Goal: Check status

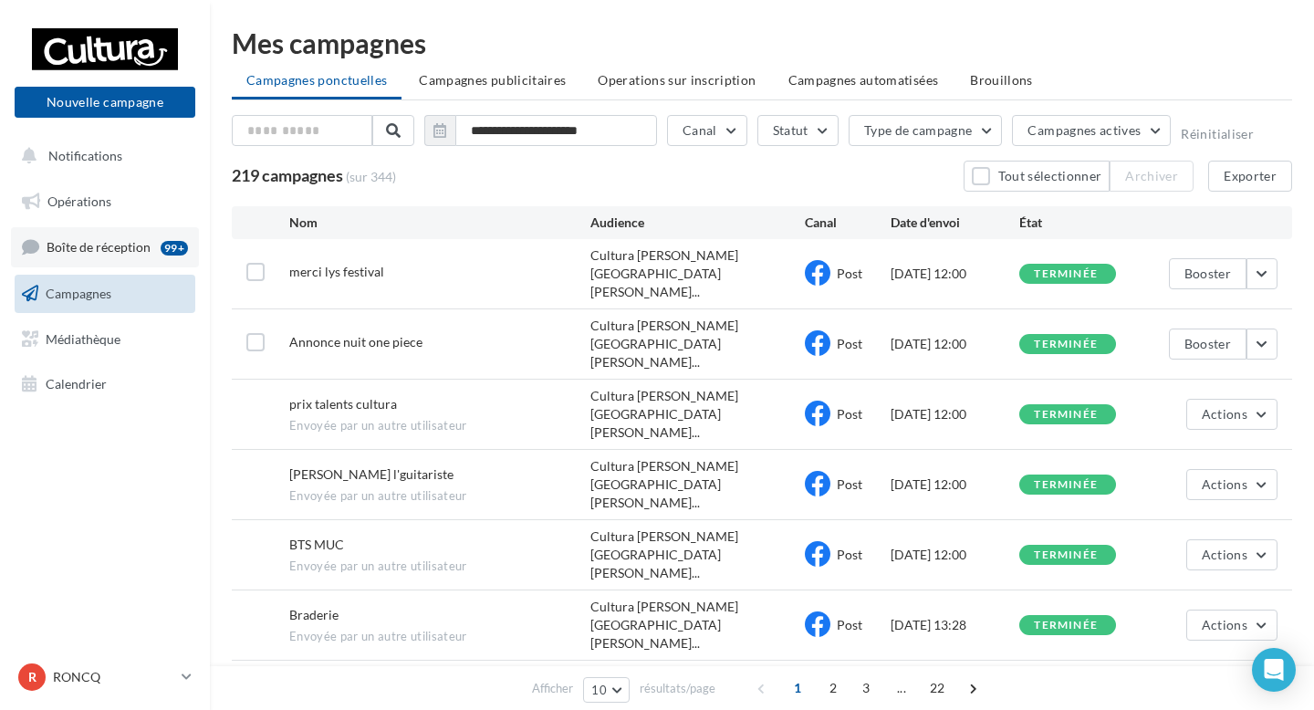
click at [184, 254] on div "99+" at bounding box center [174, 248] width 27 height 15
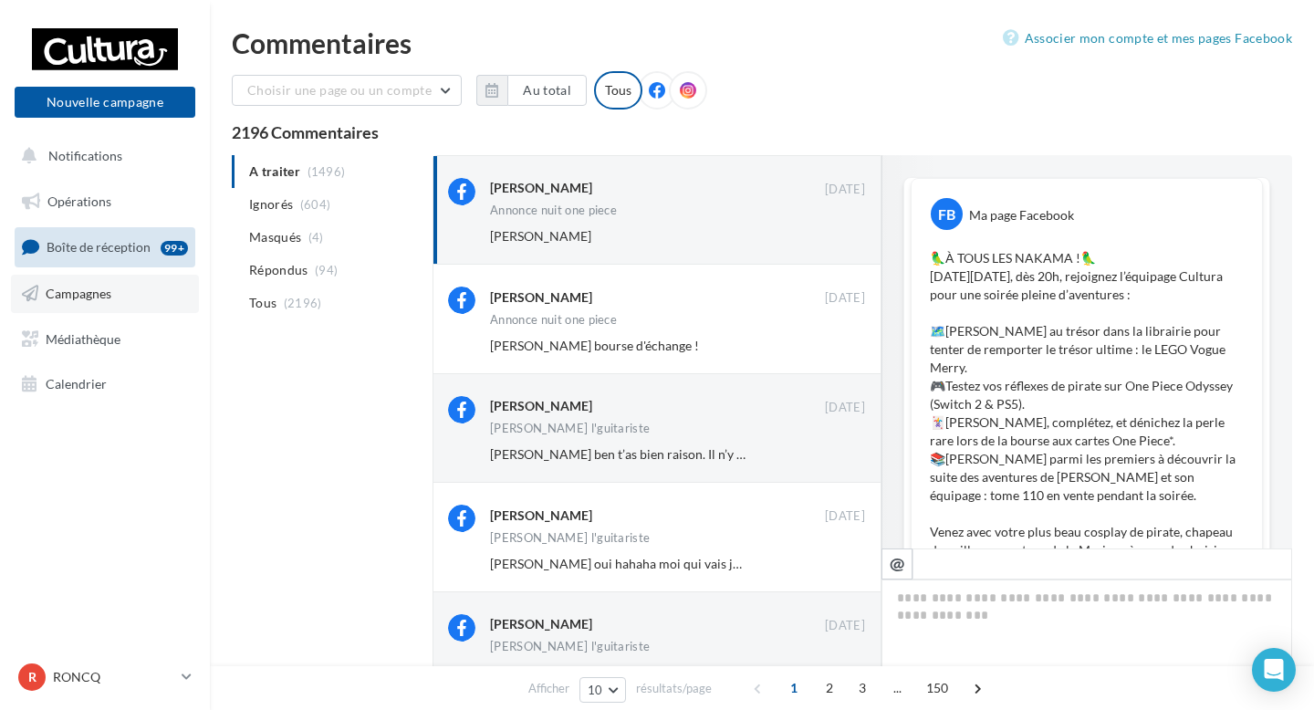
click at [83, 289] on span "Campagnes" at bounding box center [79, 294] width 66 height 16
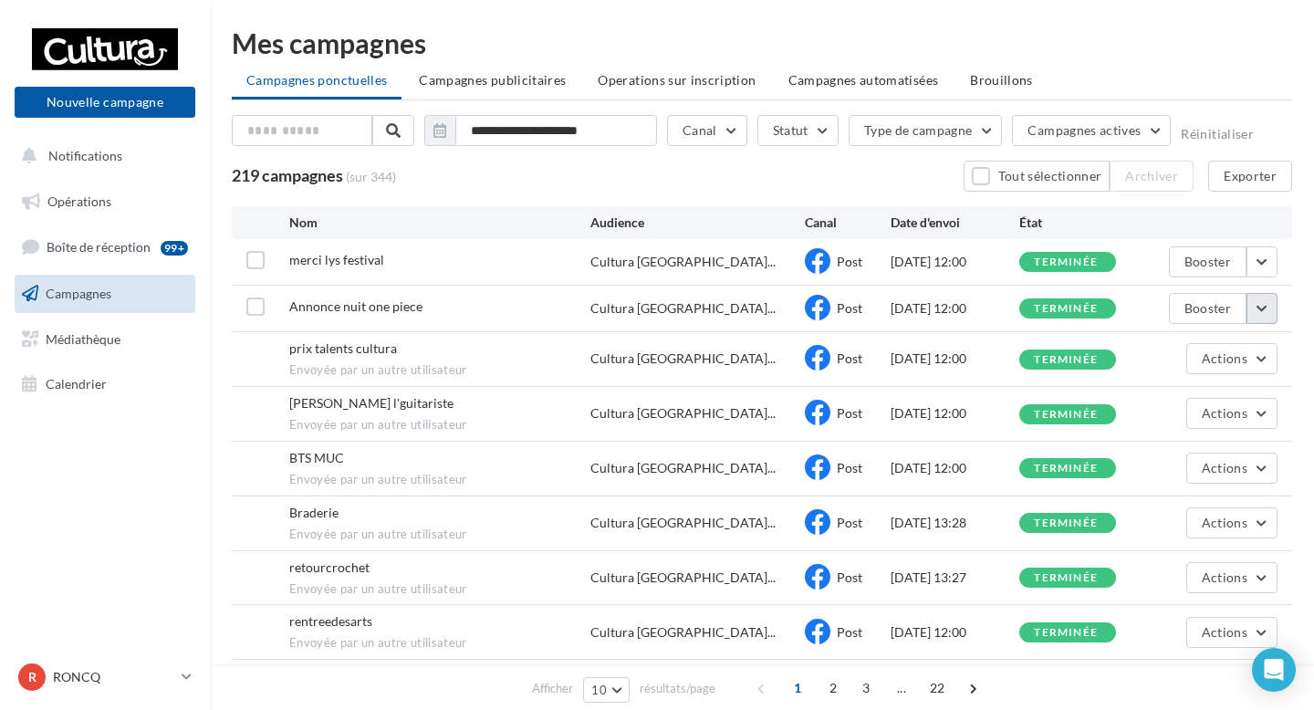
click at [1260, 307] on button "button" at bounding box center [1261, 308] width 31 height 31
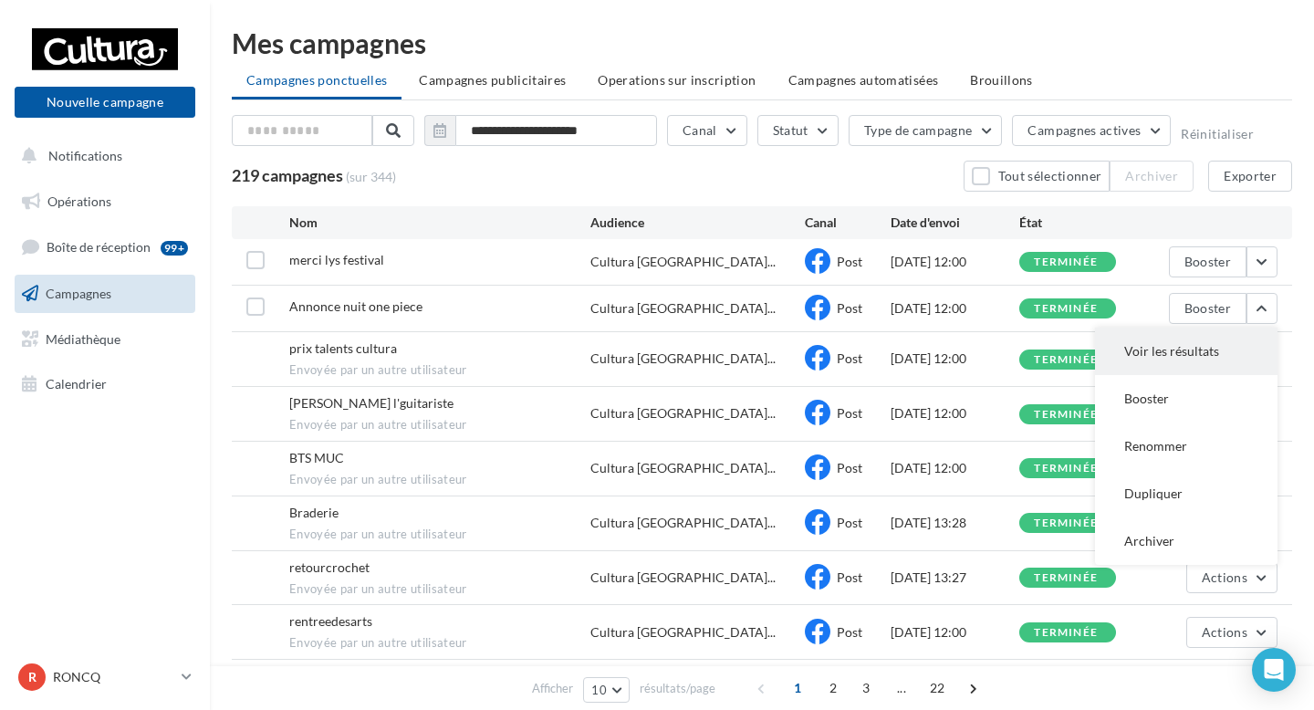
click at [1180, 358] on button "Voir les résultats" at bounding box center [1186, 351] width 182 height 47
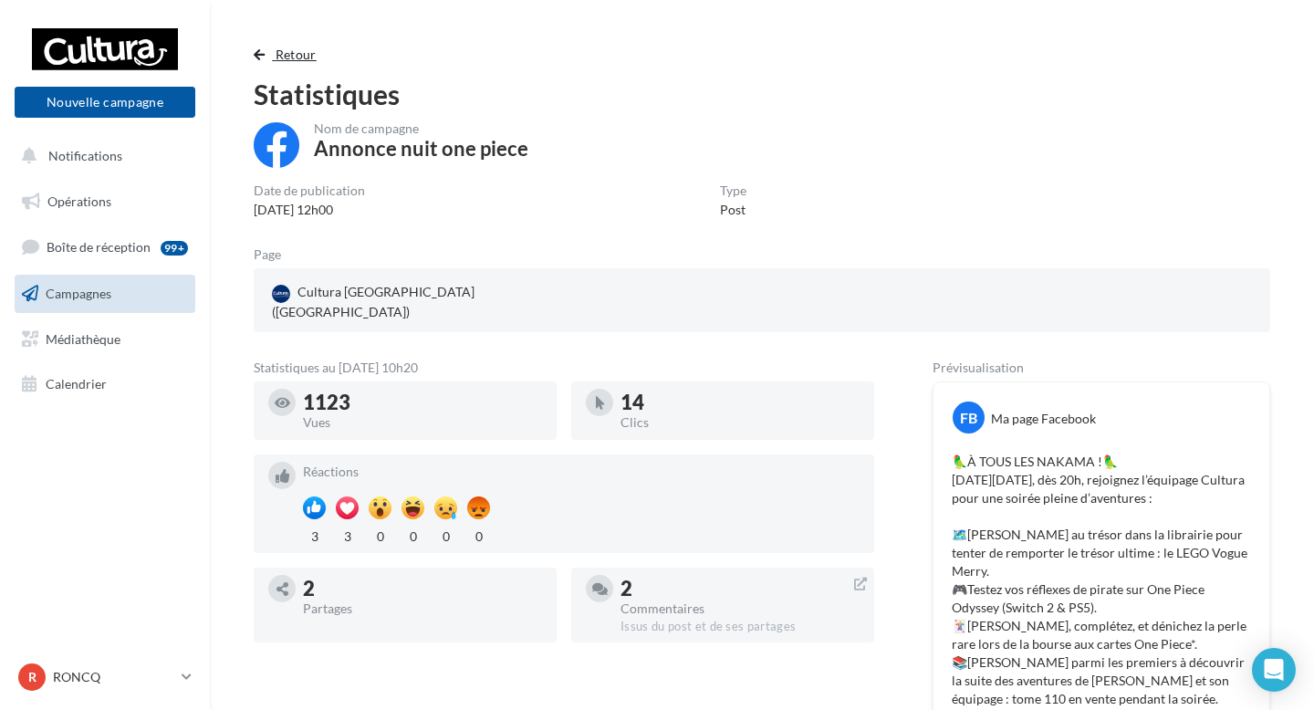
click at [264, 57] on span "button" at bounding box center [259, 54] width 11 height 13
